Goal: Task Accomplishment & Management: Manage account settings

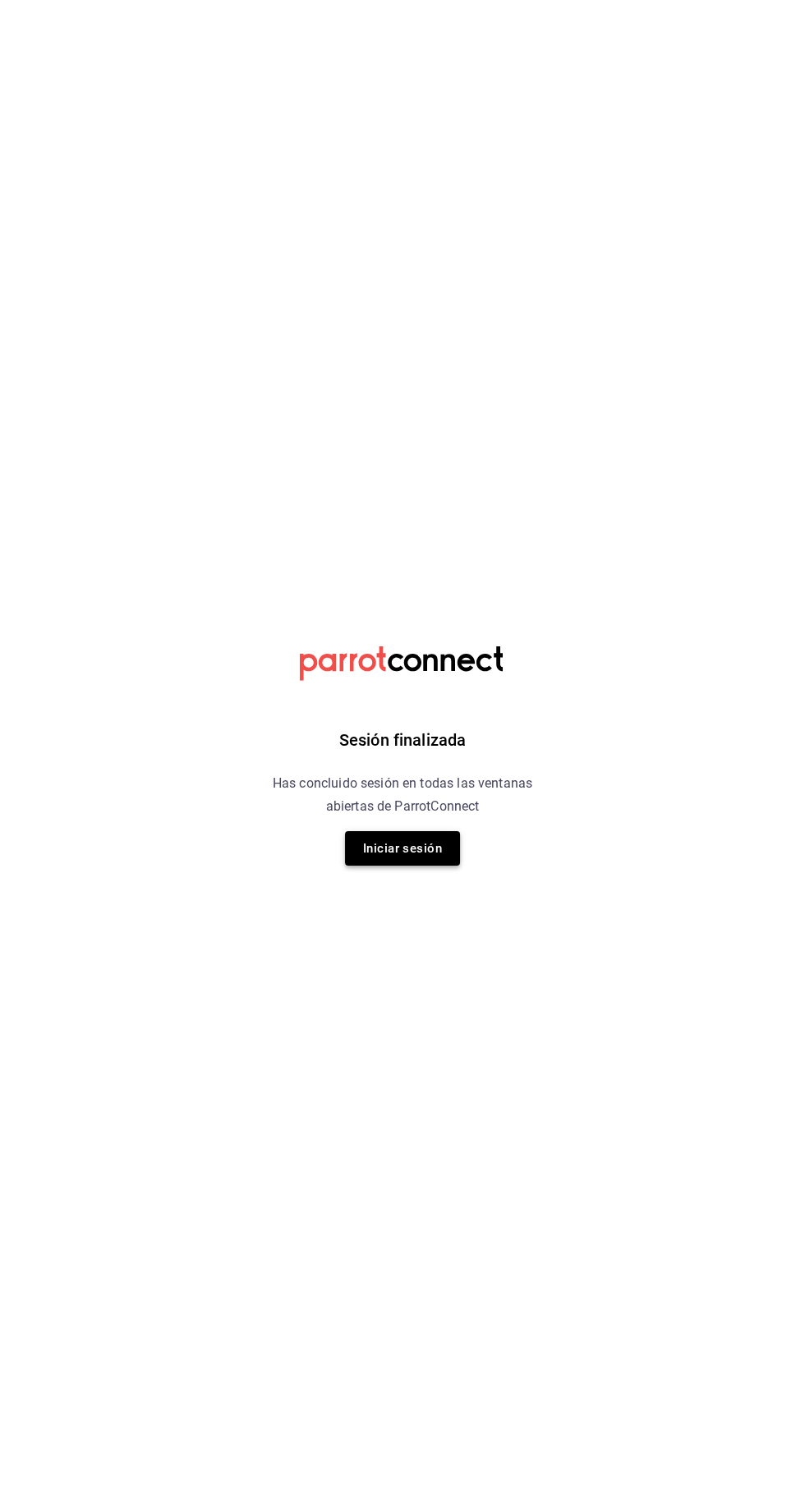
click at [448, 857] on button "Iniciar sesión" at bounding box center [402, 848] width 115 height 35
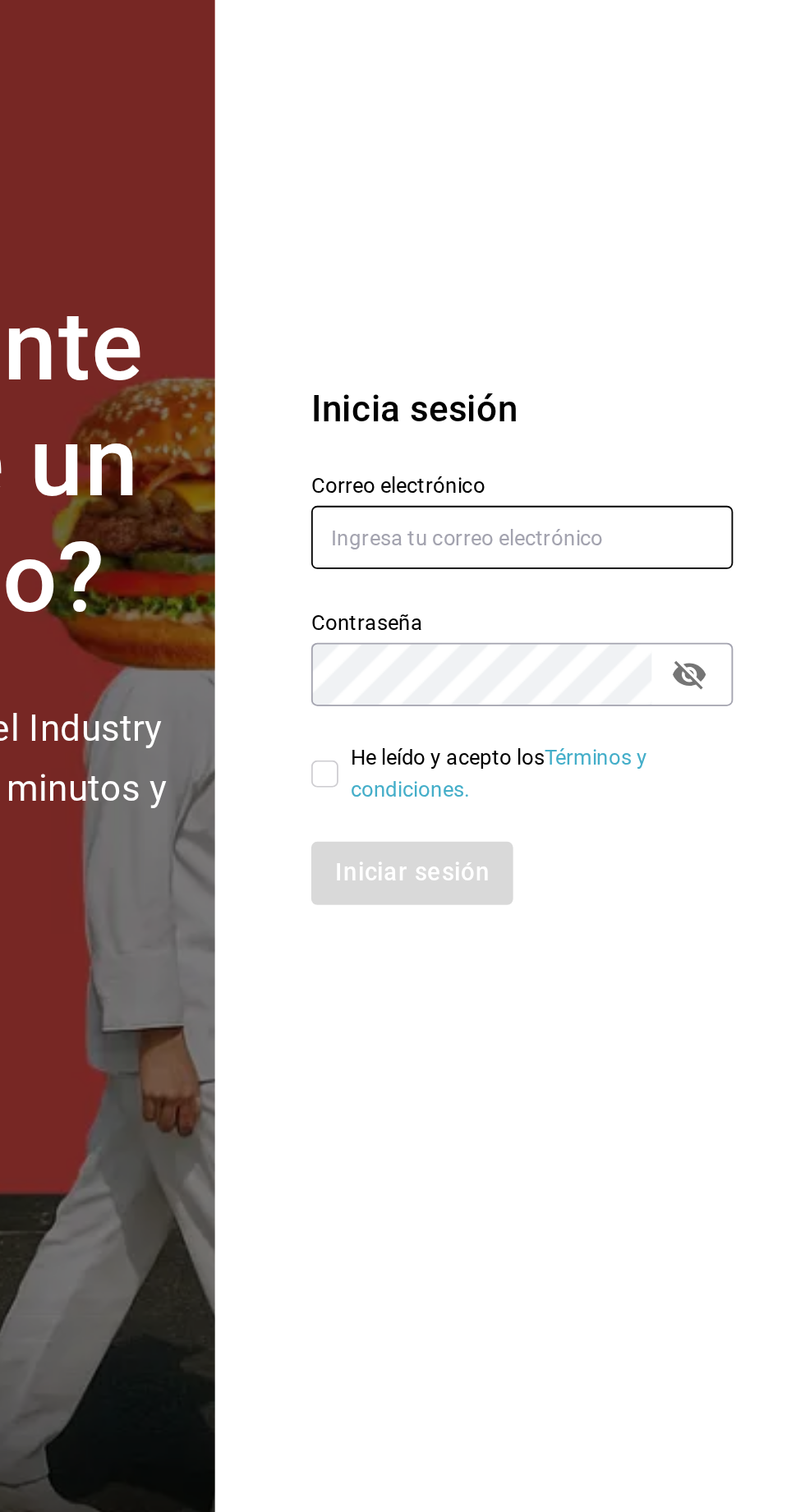
click at [553, 715] on input "text" at bounding box center [650, 699] width 230 height 35
type input "[EMAIL_ADDRESS][DOMAIN_NAME]"
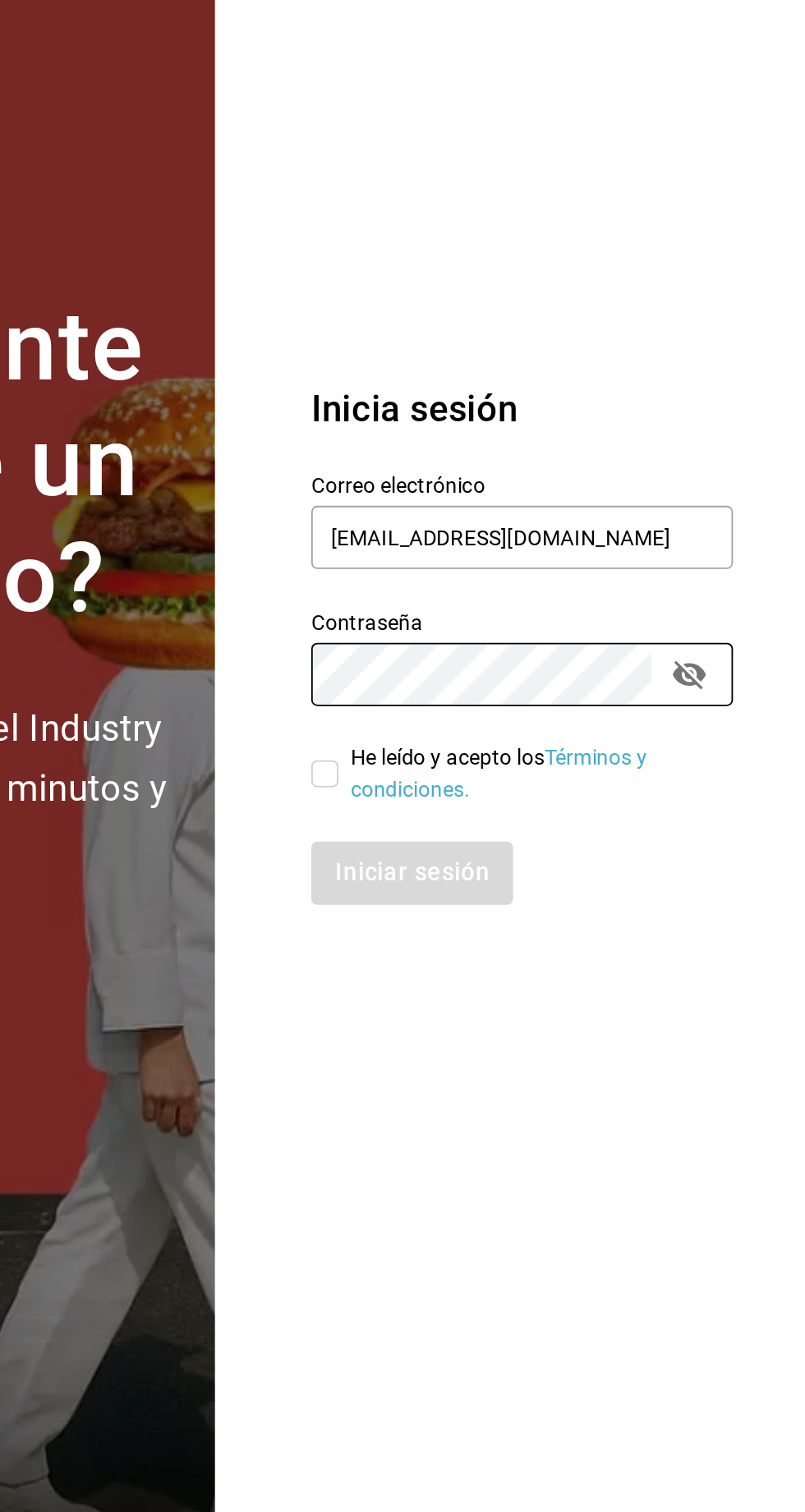
click at [559, 842] on link "Términos y condiciones." at bounding box center [638, 826] width 162 height 30
click at [543, 834] on input "He leído y acepto los Términos y condiciones." at bounding box center [542, 826] width 15 height 15
checkbox input "true"
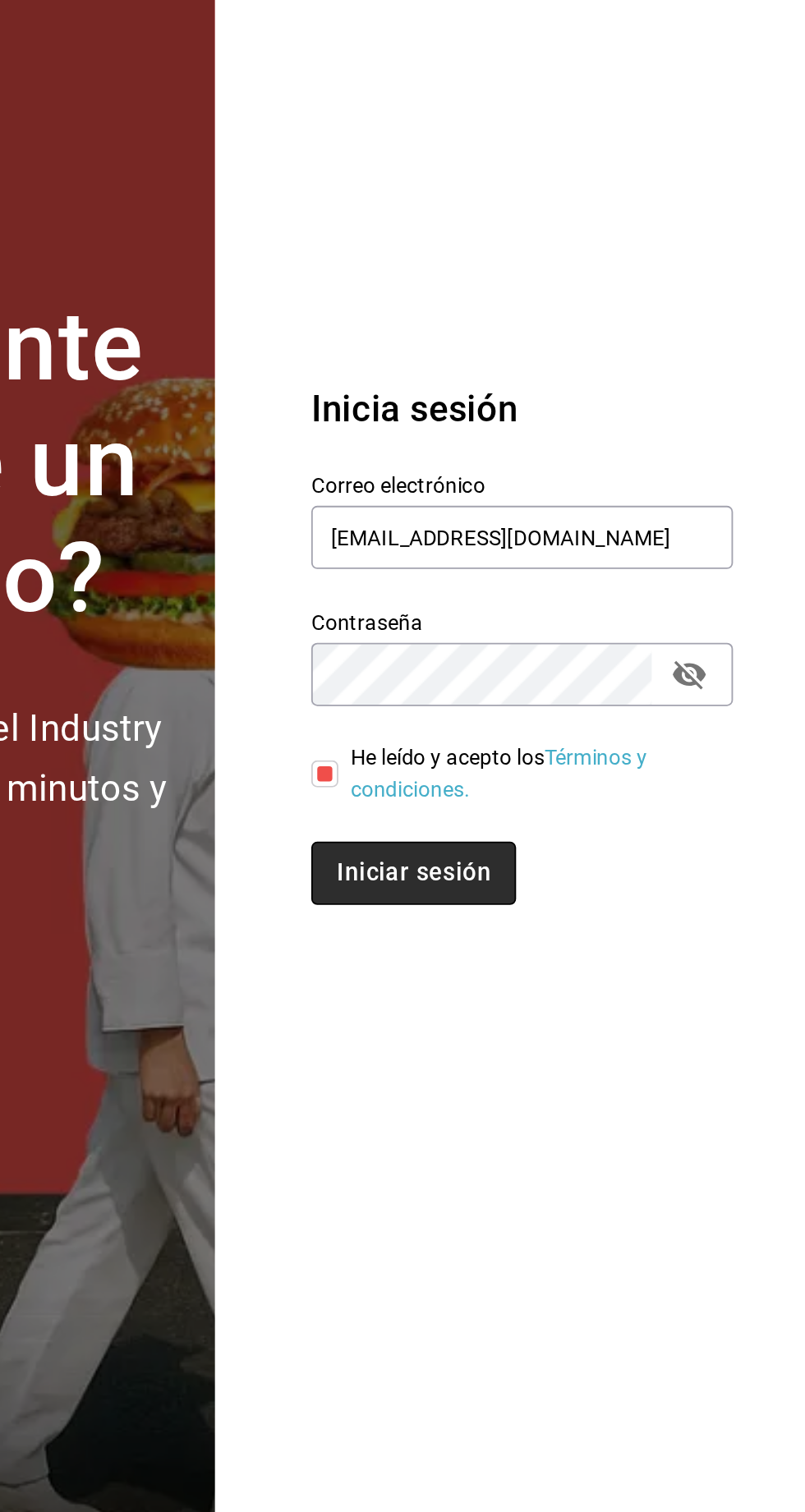
click at [565, 899] on button "Iniciar sesión" at bounding box center [591, 881] width 111 height 35
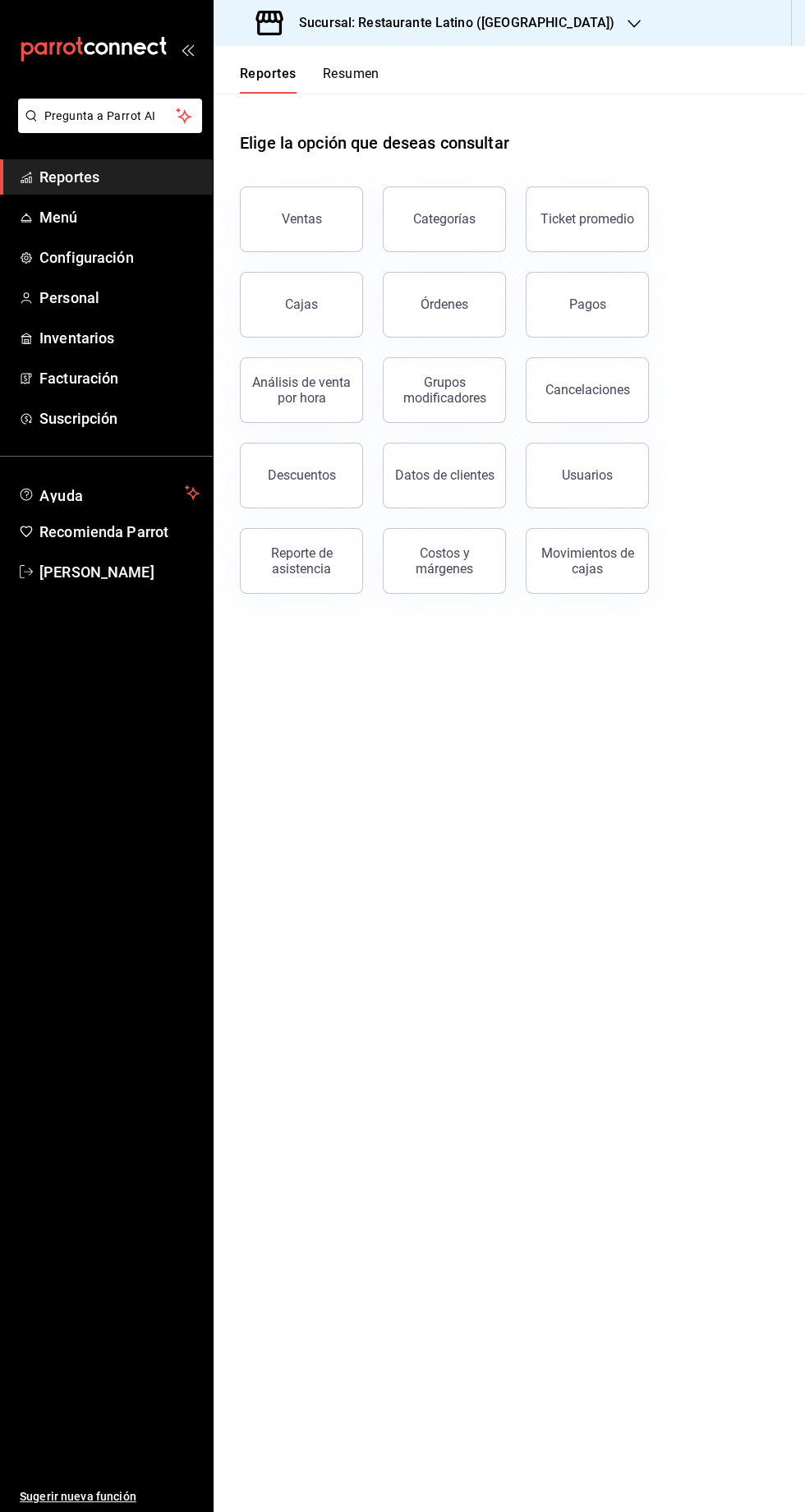
click at [360, 88] on button "Resumen" at bounding box center [351, 80] width 57 height 28
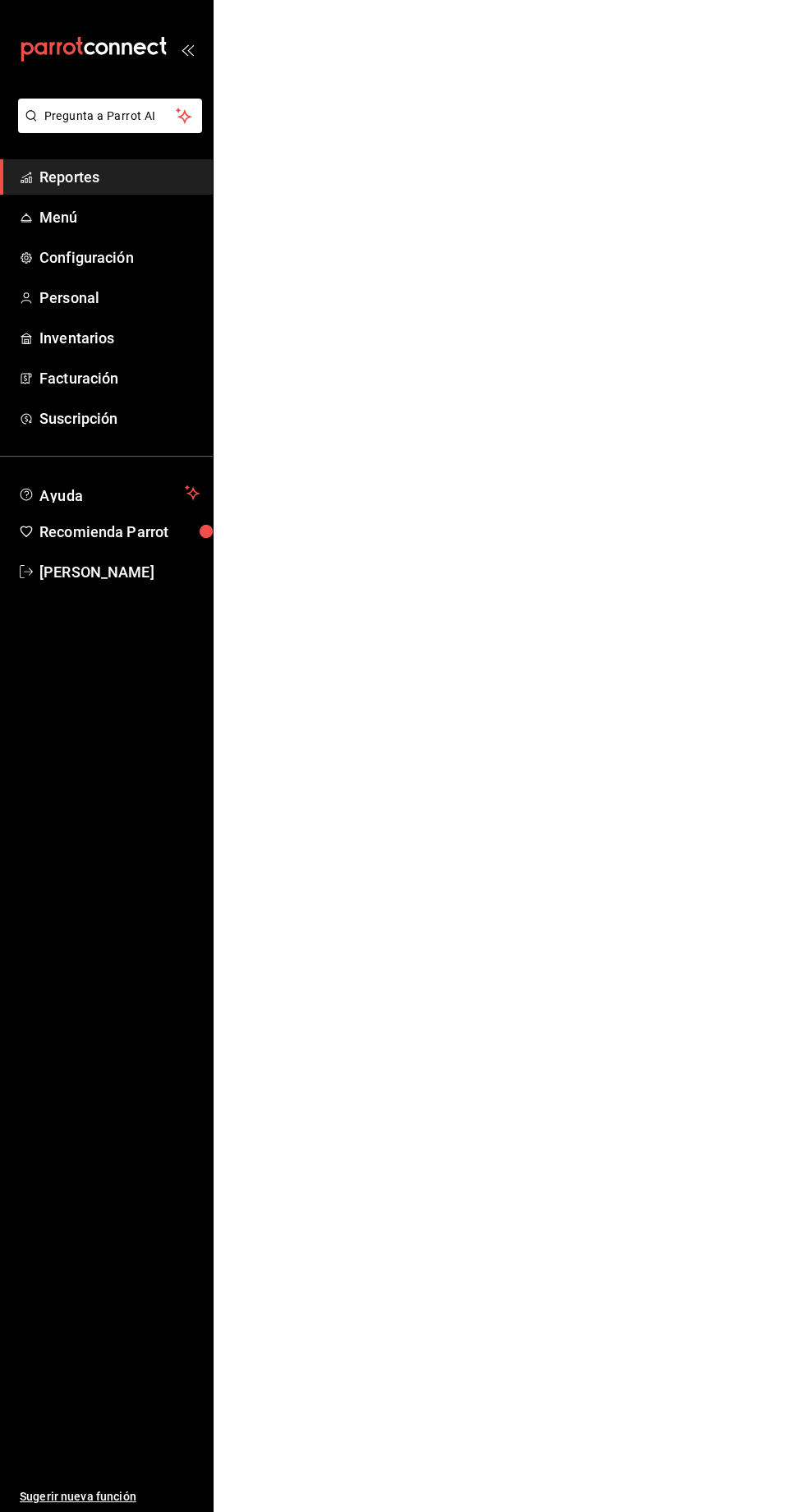
click at [366, 0] on html "Pregunta a Parrot AI Reportes Menú Configuración Personal Inventarios Facturaci…" at bounding box center [402, 0] width 805 height 0
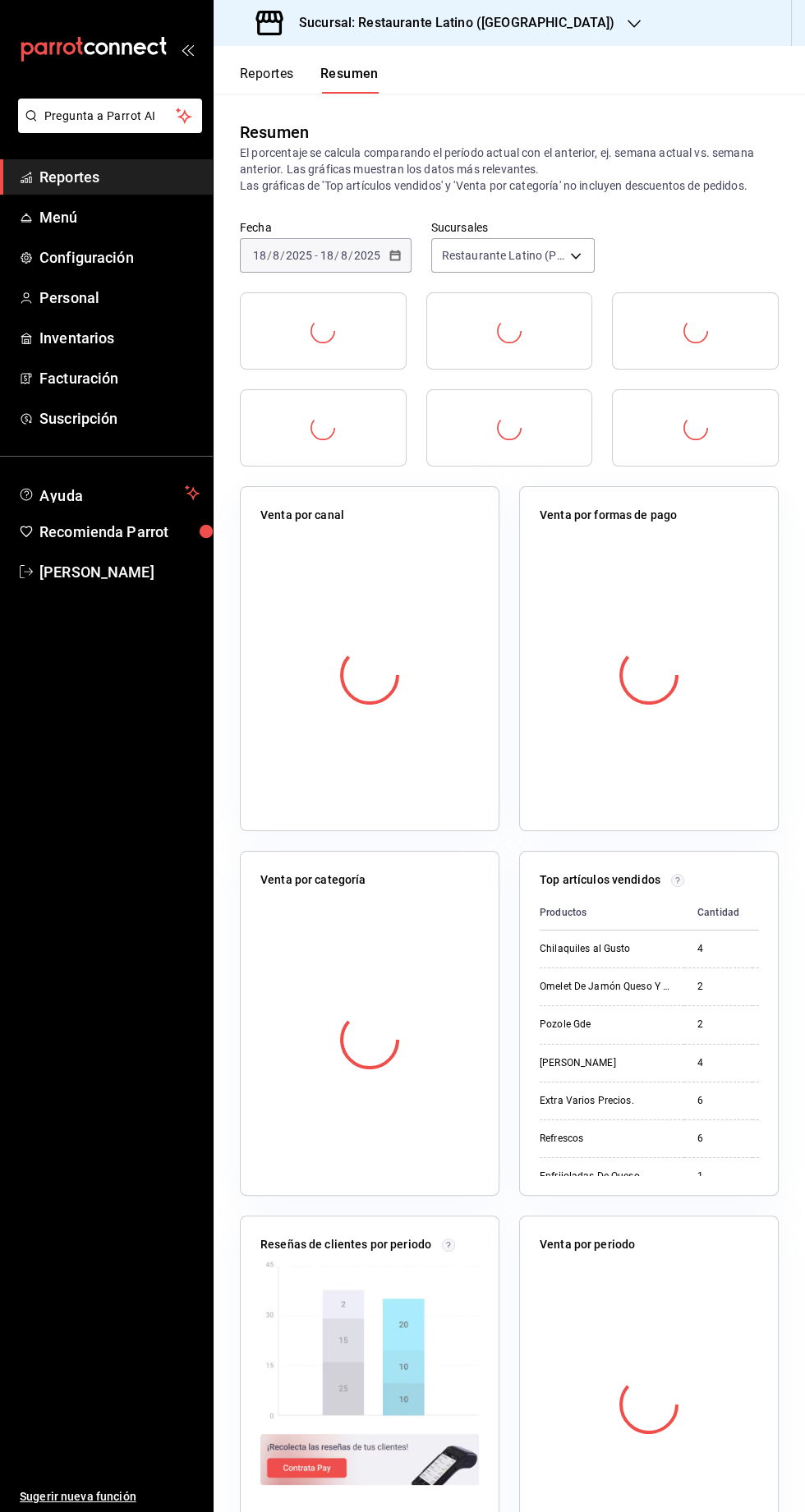
click at [466, 23] on h3 "Sucursal: Restaurante Latino (Pabellon)" at bounding box center [451, 23] width 329 height 20
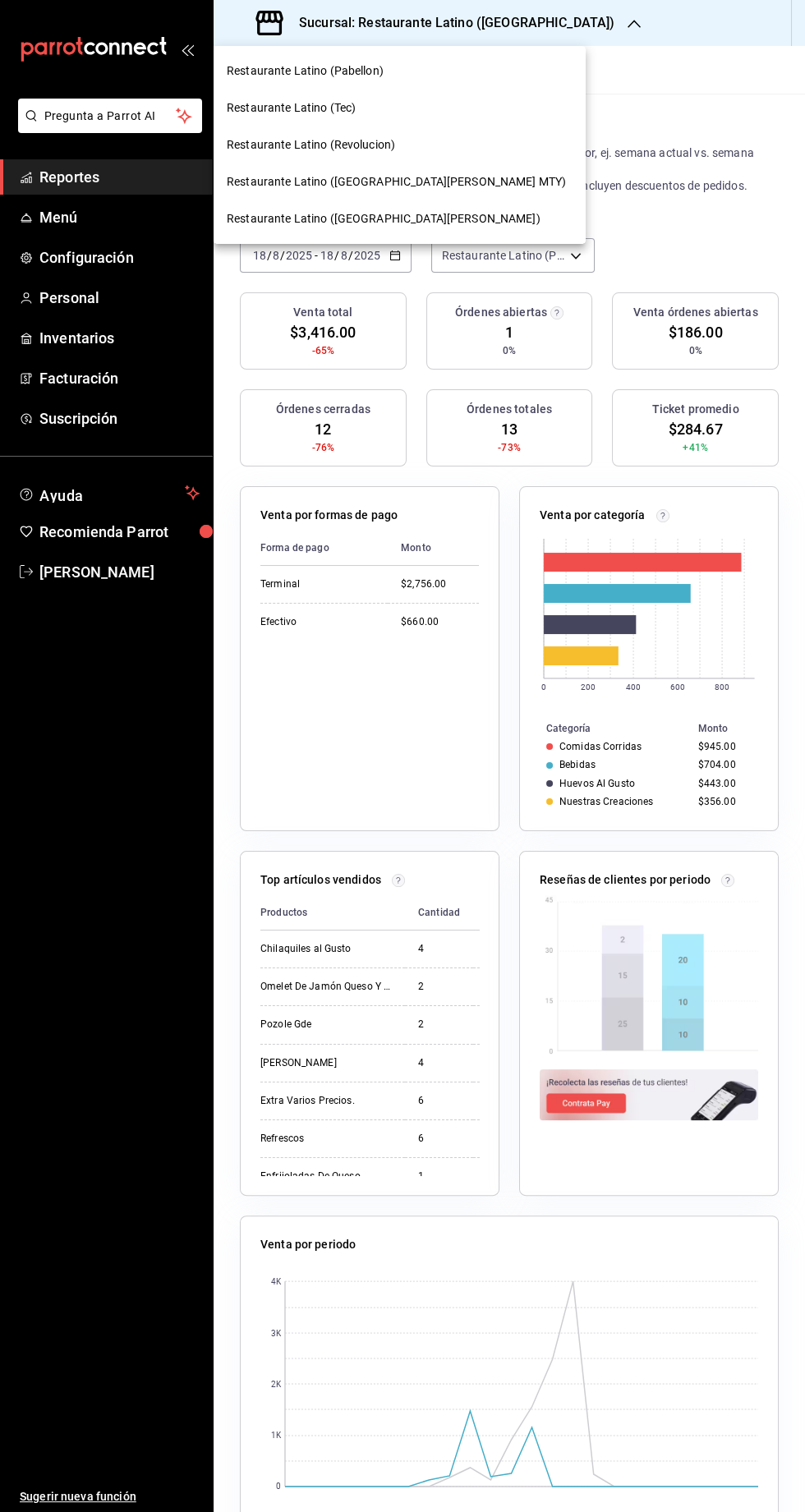
click at [310, 187] on span "Restaurante Latino (San Jeronimo MTY)" at bounding box center [397, 182] width 339 height 17
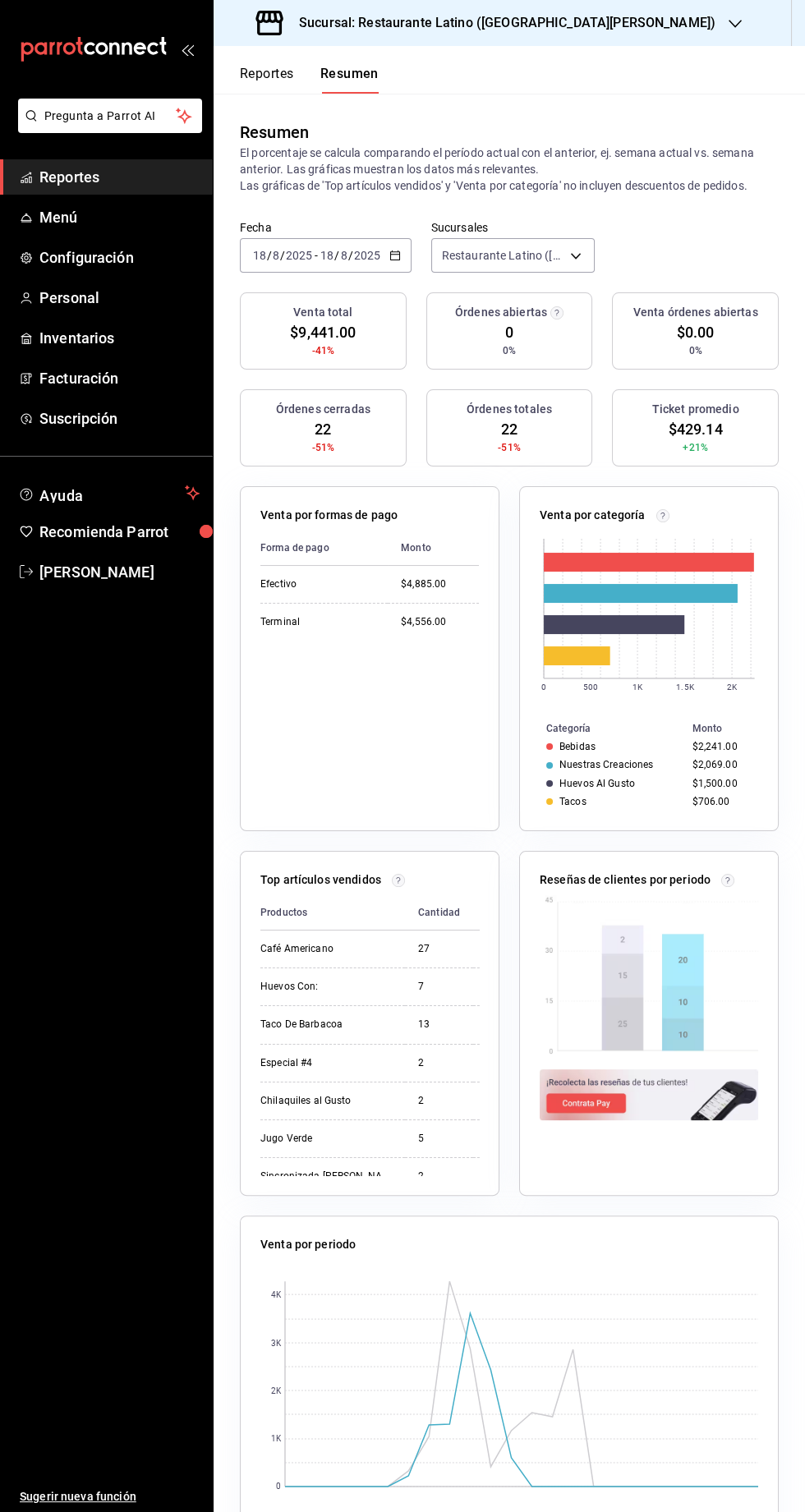
scroll to position [0, 22]
click at [517, 44] on div "Sucursal: Restaurante Latino (San Jeronimo MTY)" at bounding box center [487, 23] width 521 height 46
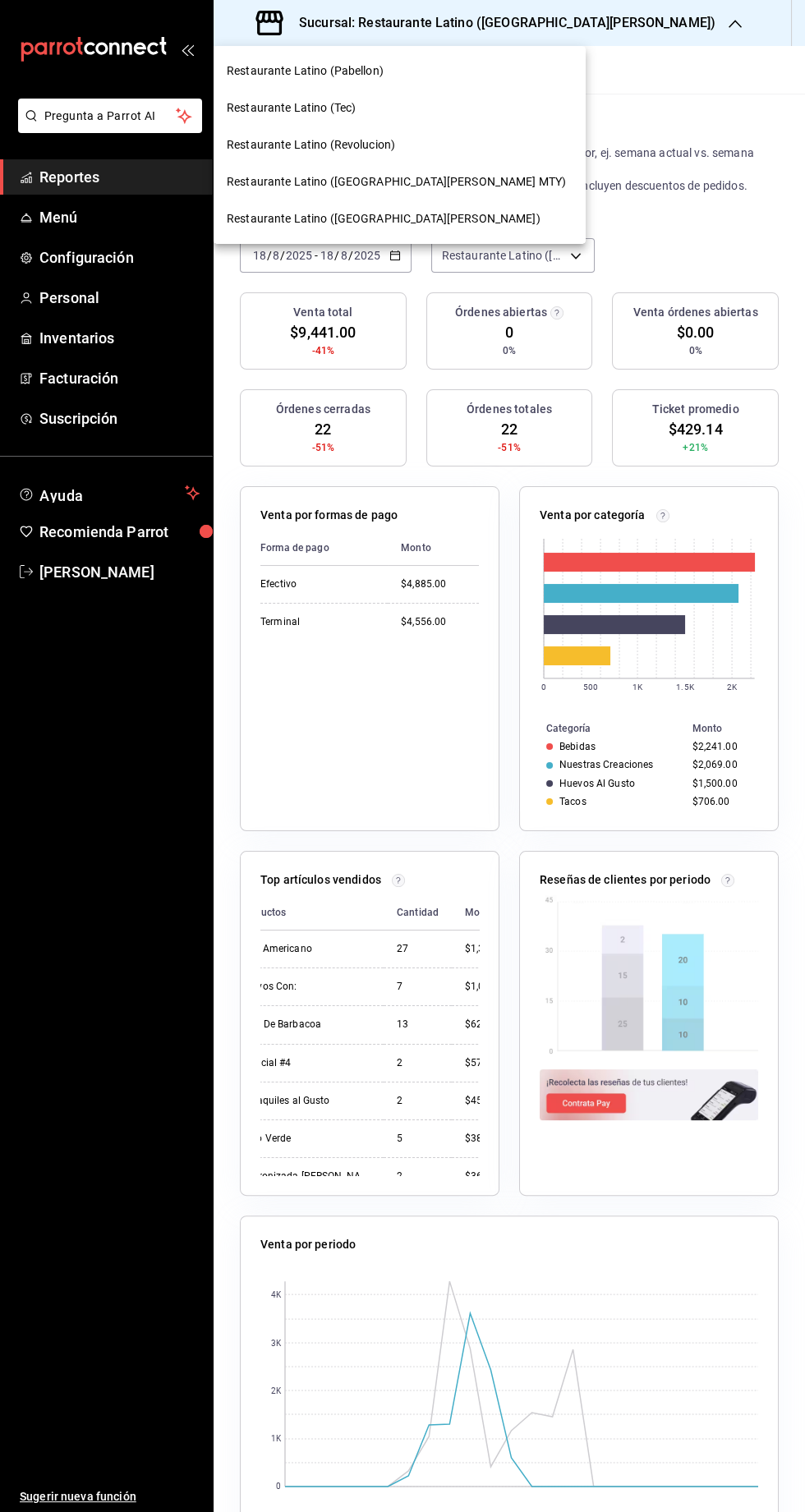
click at [320, 149] on span "Restaurante Latino (Revolucion)" at bounding box center [312, 145] width 169 height 17
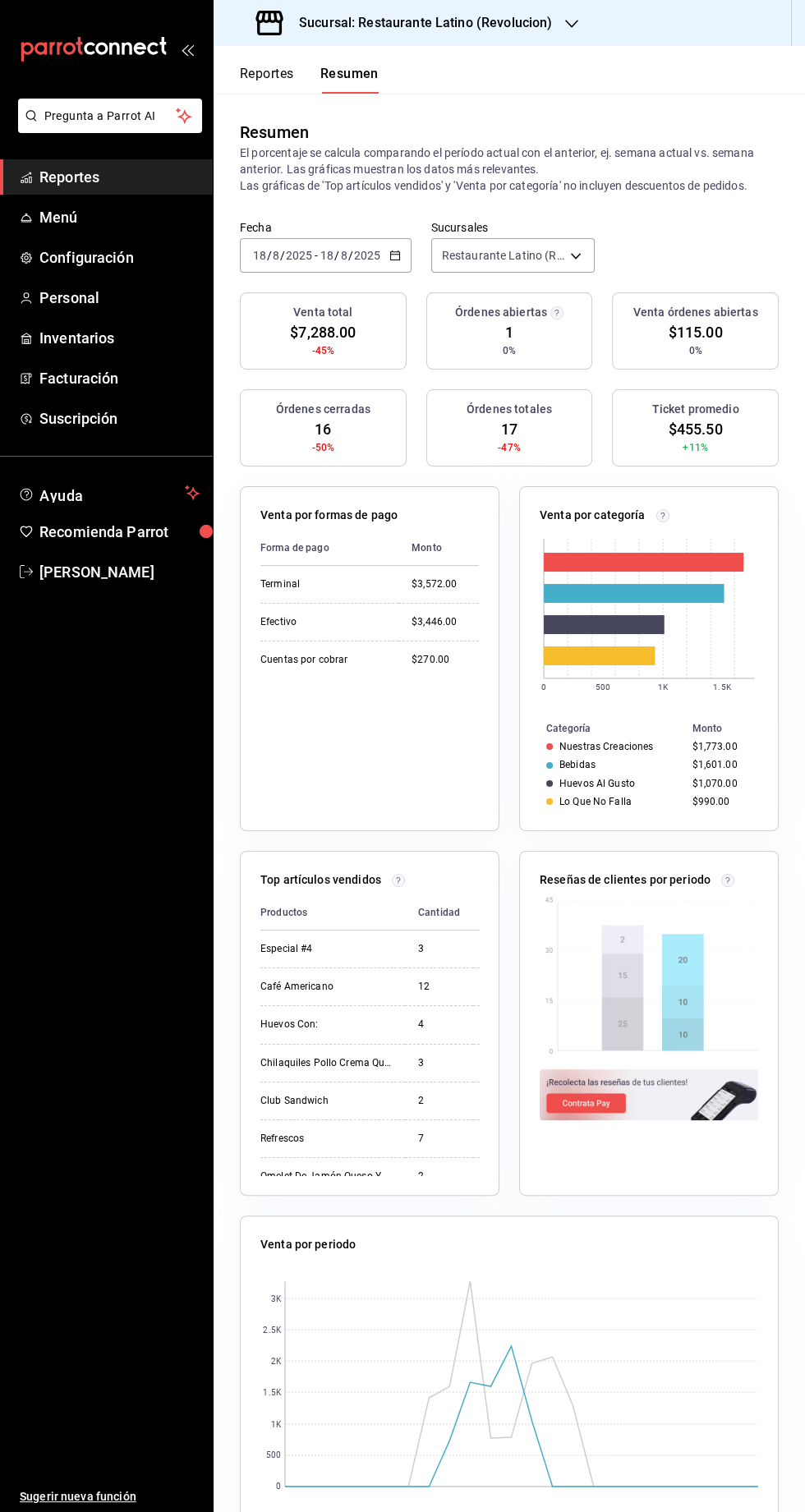
scroll to position [0, 41]
